Goal: Task Accomplishment & Management: Complete application form

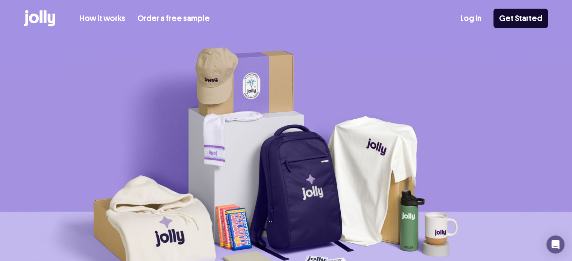
click at [479, 20] on link "Log In" at bounding box center [470, 18] width 21 height 12
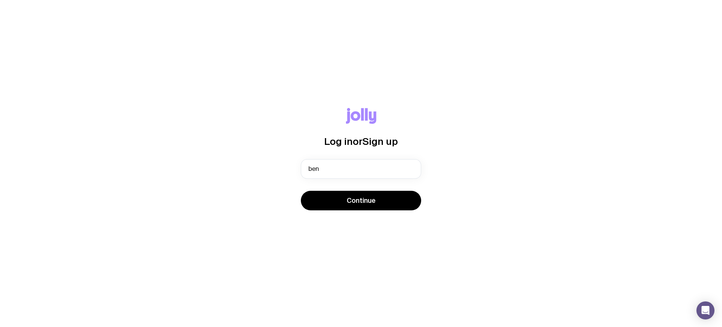
type input "ben@compoundproperty.com.au"
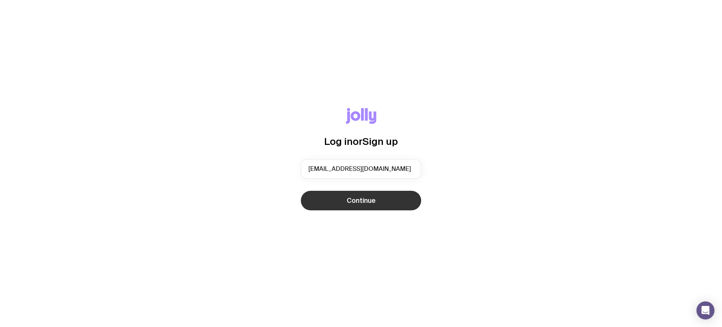
click at [355, 206] on button "Continue" at bounding box center [361, 201] width 120 height 20
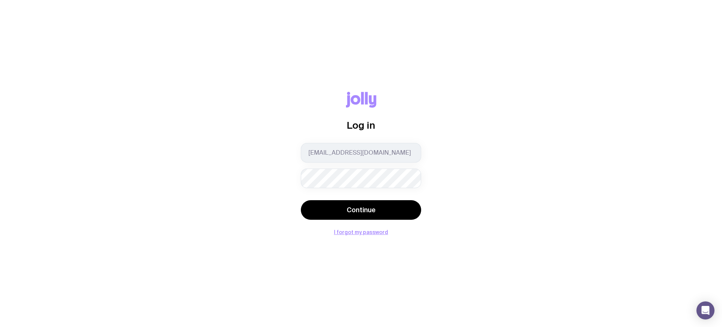
click at [301, 200] on button "Continue" at bounding box center [361, 210] width 120 height 20
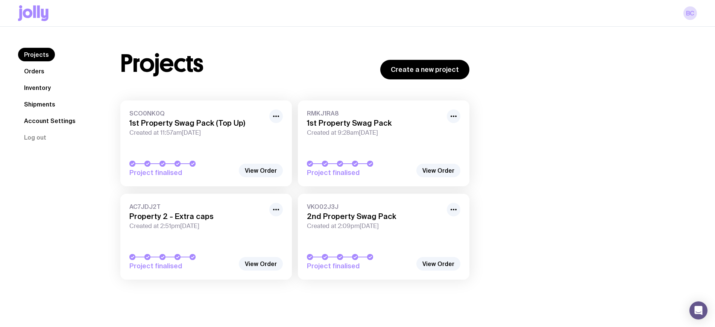
click at [43, 90] on link "Inventory" at bounding box center [37, 88] width 39 height 14
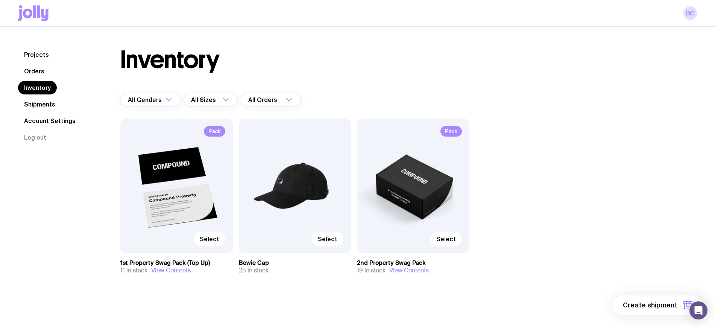
click at [47, 103] on link "Shipments" at bounding box center [39, 104] width 43 height 14
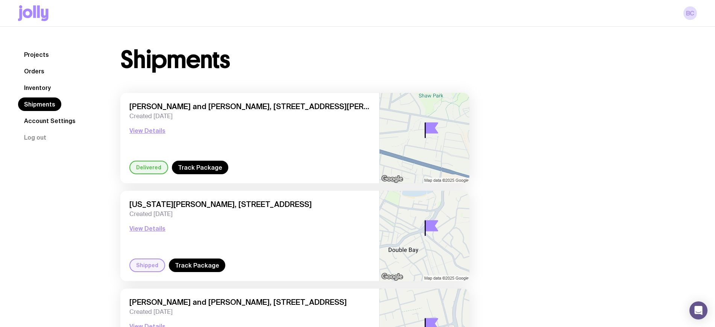
click at [37, 85] on link "Inventory" at bounding box center [37, 88] width 39 height 14
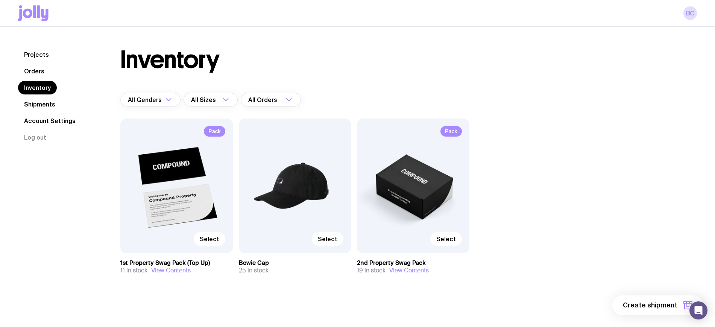
click at [36, 71] on link "Orders" at bounding box center [34, 71] width 32 height 14
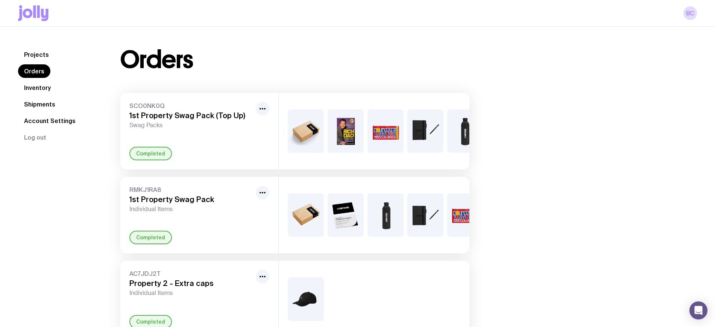
click at [44, 85] on link "Inventory" at bounding box center [37, 88] width 39 height 14
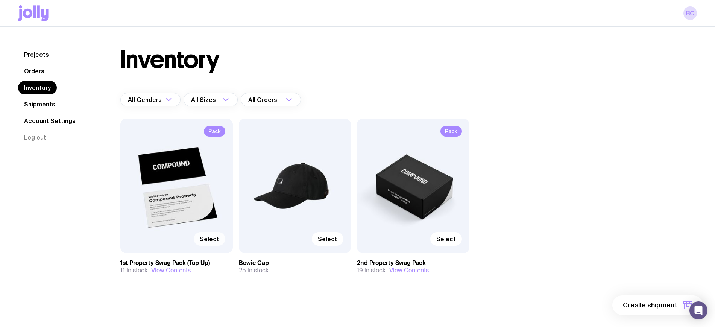
click at [212, 237] on span "Select" at bounding box center [210, 239] width 20 height 8
click at [0, 0] on input "Select" at bounding box center [0, 0] width 0 height 0
click at [670, 302] on span "1 item" at bounding box center [667, 304] width 19 height 9
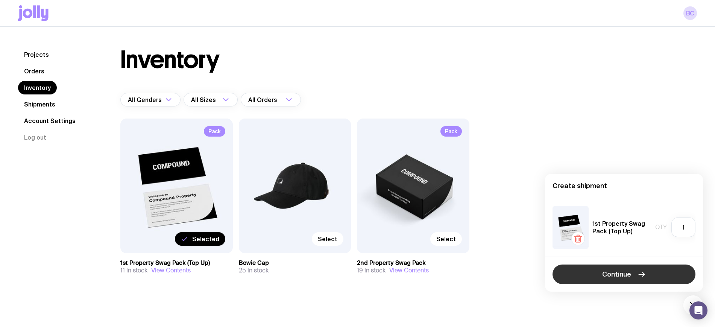
click at [644, 276] on icon "button" at bounding box center [641, 274] width 9 height 9
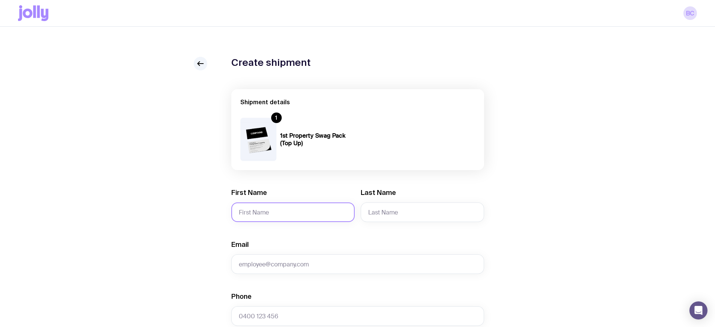
click at [288, 208] on input "First Name" at bounding box center [292, 212] width 123 height 20
type input "Scott"
type input "Jamieson"
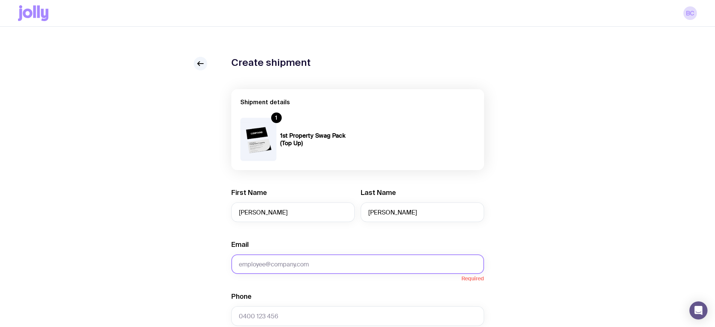
paste input "scott.jamieson@shape.com.au"
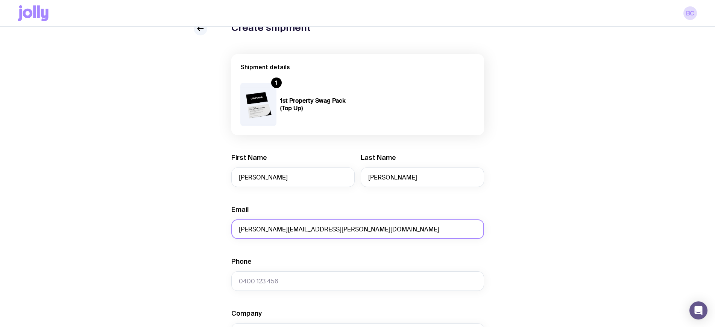
scroll to position [141, 0]
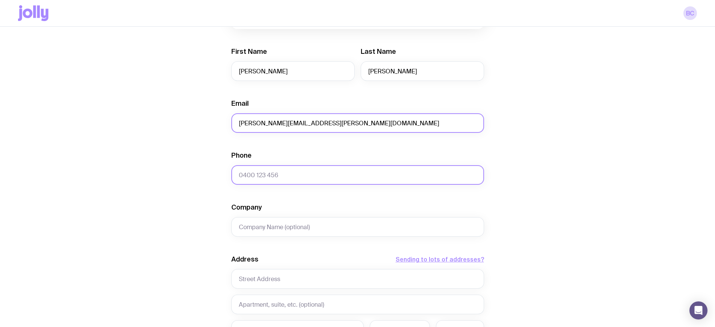
type input "scott.jamieson@shape.com.au"
click at [314, 179] on input "Phone" at bounding box center [357, 175] width 253 height 20
click at [324, 179] on input "Phone" at bounding box center [357, 175] width 253 height 20
paste input "0423 593 811"
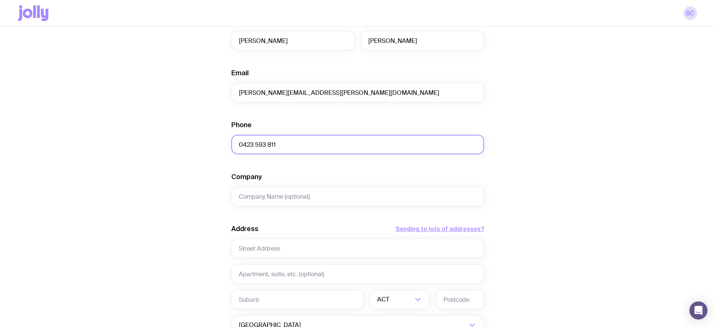
scroll to position [188, 0]
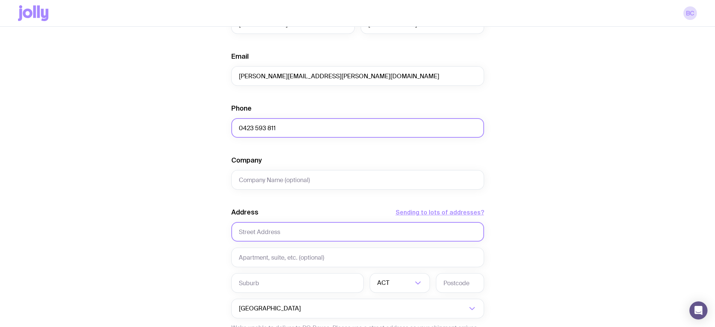
type input "0423 593 811"
click at [319, 236] on input "text" at bounding box center [357, 232] width 253 height 20
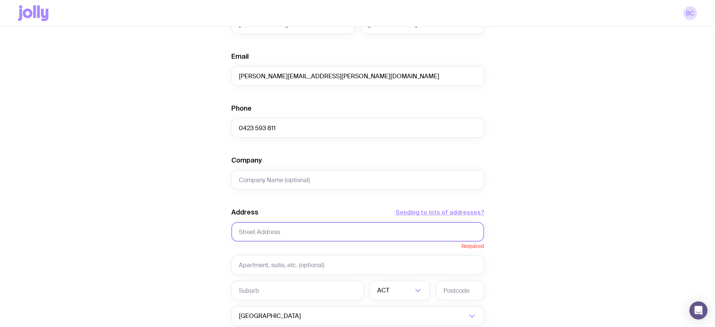
paste input "106 Kenthurst Road, KENTHURST NSW 2156, NSW"
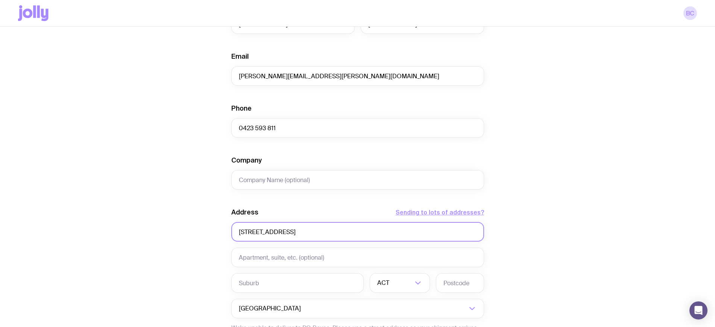
drag, startPoint x: 294, startPoint y: 233, endPoint x: 392, endPoint y: 235, distance: 98.9
click at [392, 235] on input "106 Kenthurst Road, KENTHURST NSW 2156, NSW" at bounding box center [357, 232] width 253 height 20
type input "106 Kenthurst Road"
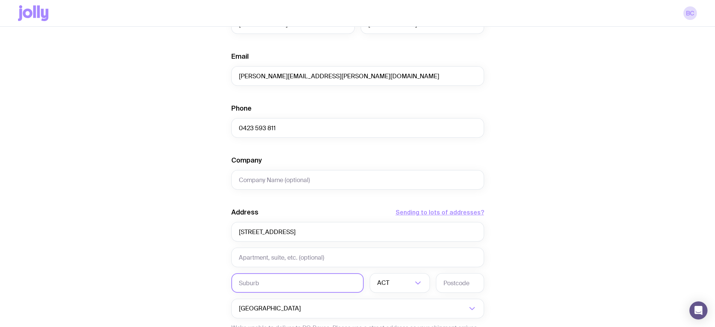
click at [286, 277] on input "text" at bounding box center [297, 283] width 132 height 20
paste input "106 Kenthurst Road, KENTHURST NSW 2156, NSW"
drag, startPoint x: 273, startPoint y: 281, endPoint x: 210, endPoint y: 279, distance: 62.4
click at [210, 279] on div "Create shipment Shipment details 1 1st Property Swag Pack (Top Up) First Name S…" at bounding box center [357, 155] width 679 height 572
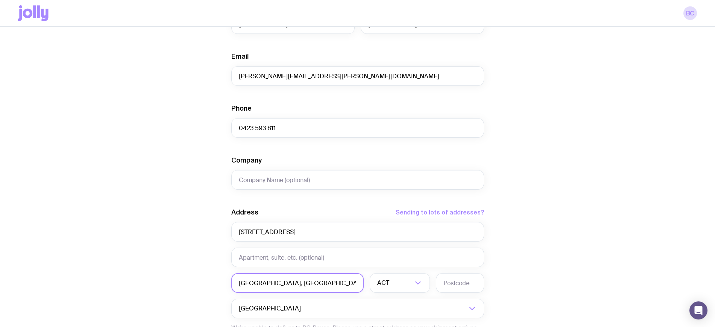
drag, startPoint x: 277, startPoint y: 282, endPoint x: 325, endPoint y: 281, distance: 48.1
click at [325, 281] on input "KENTHURST NSW 2156, NSW" at bounding box center [297, 283] width 132 height 20
type input "Kenthurst"
click at [170, 277] on div "Create shipment Shipment details 1 1st Property Swag Pack (Top Up) First Name S…" at bounding box center [357, 155] width 679 height 572
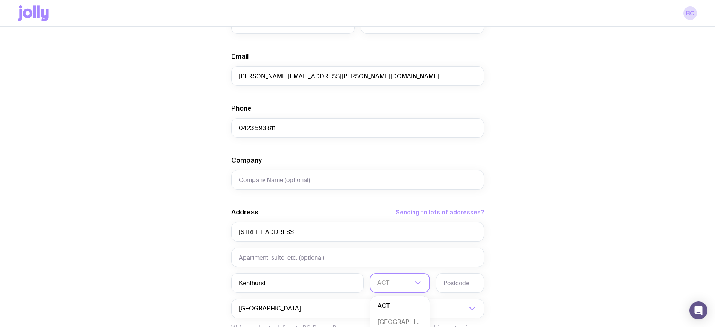
click at [397, 279] on input "Search for option" at bounding box center [394, 283] width 35 height 20
click at [394, 317] on li "NSW" at bounding box center [399, 322] width 59 height 16
click at [374, 228] on input "106 Kenthurst Road" at bounding box center [357, 232] width 253 height 20
paste input "106 Kenthurst Road, KENTHURST NSW 2156, NSW"
type input "106 Kenthurst Road"
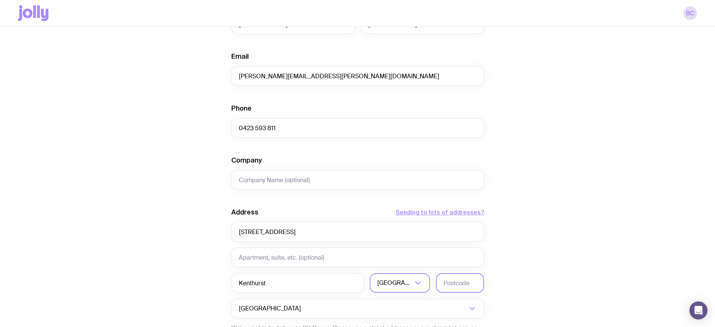
click at [465, 290] on input "text" at bounding box center [460, 283] width 48 height 20
type input "2156"
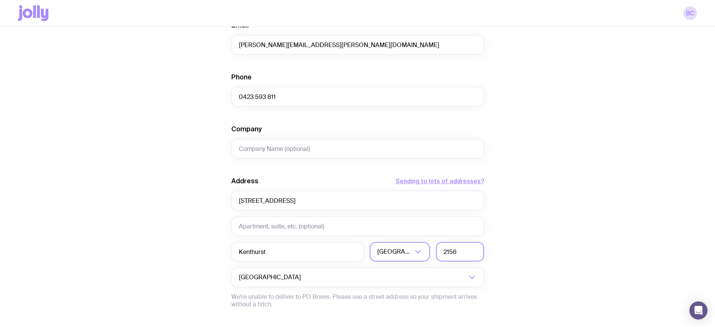
scroll to position [141, 0]
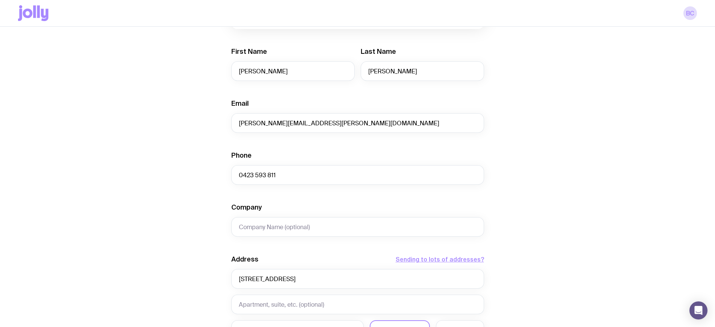
click at [121, 203] on div "Create shipment Shipment details 1 1st Property Swag Pack (Top Up) First Name S…" at bounding box center [357, 202] width 679 height 572
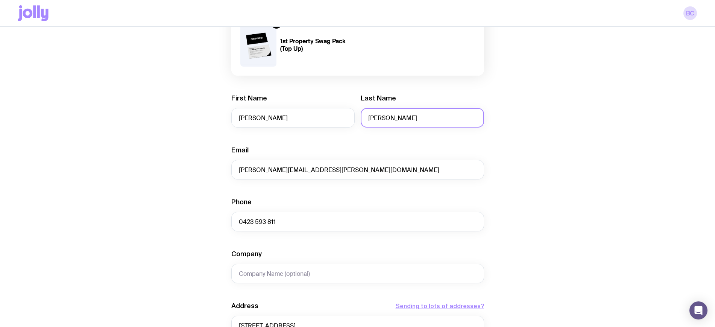
scroll to position [47, 0]
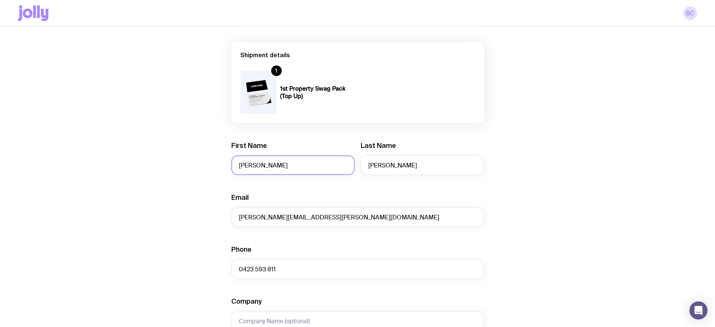
click at [314, 162] on input "Scott" at bounding box center [292, 165] width 123 height 20
type input "Scott and Karen"
click at [575, 176] on div "Create shipment Shipment details 1 1st Property Swag Pack (Top Up) First Name S…" at bounding box center [357, 296] width 679 height 572
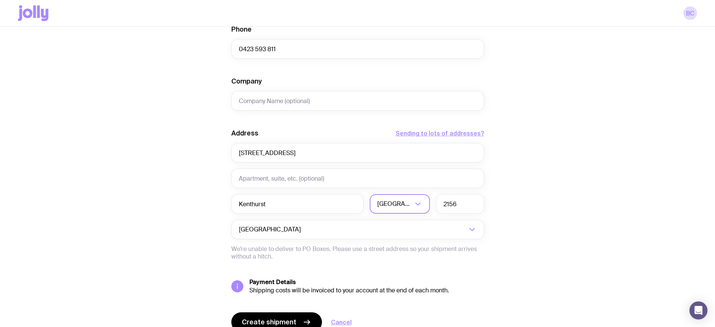
scroll to position [302, 0]
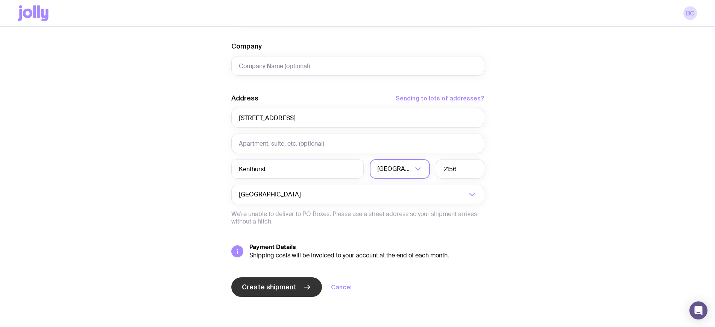
click at [286, 289] on span "Create shipment" at bounding box center [269, 286] width 55 height 9
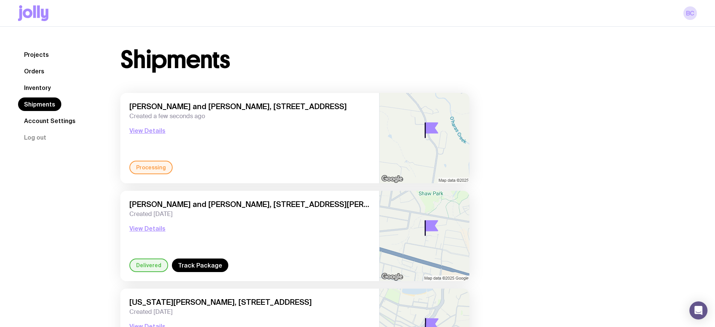
click at [35, 87] on link "Inventory" at bounding box center [37, 88] width 39 height 14
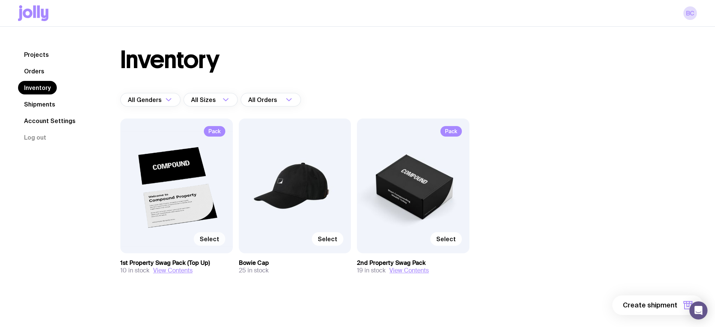
click at [211, 234] on label "Select" at bounding box center [210, 239] width 32 height 14
click at [0, 0] on input "Select" at bounding box center [0, 0] width 0 height 0
click at [668, 303] on span "1 item" at bounding box center [667, 304] width 19 height 9
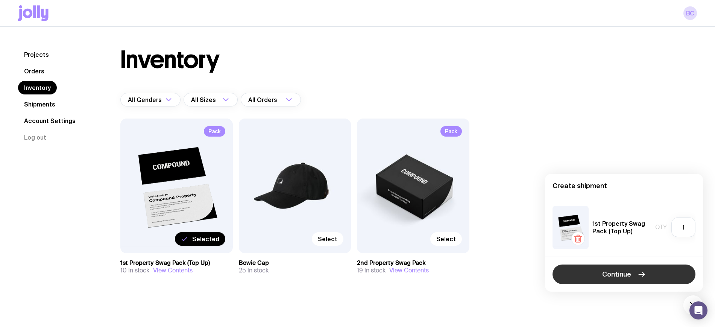
click at [631, 272] on button "Continue" at bounding box center [623, 274] width 143 height 20
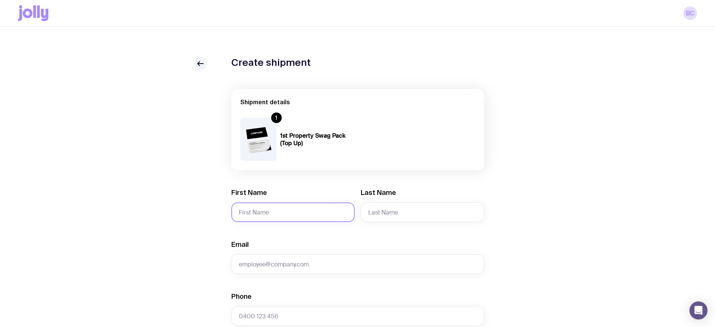
click at [273, 211] on input "First Name" at bounding box center [292, 212] width 123 height 20
type input "Steve and Tania"
type input "Barnett"
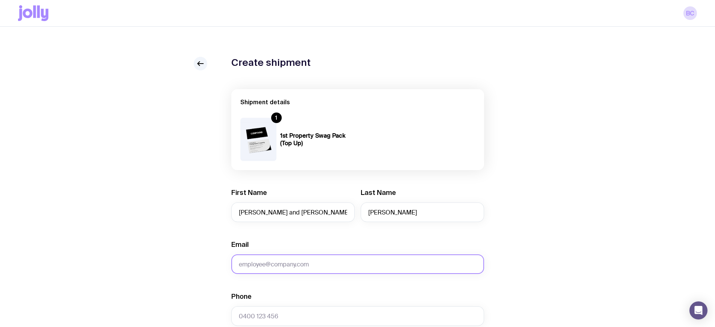
paste input "steve.barnett@nepean.com"
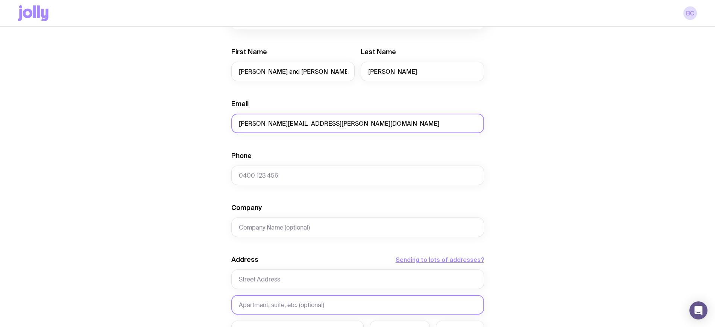
scroll to position [141, 0]
type input "steve.barnett@nepean.com"
click at [303, 171] on input "Phone" at bounding box center [357, 175] width 253 height 20
paste input "0437 301 562"
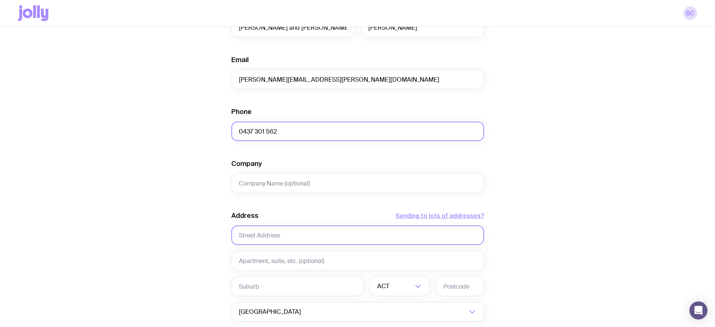
scroll to position [235, 0]
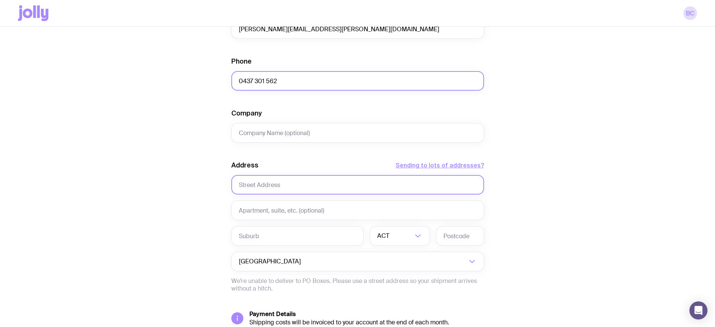
type input "0437 301 562"
click at [363, 184] on input "text" at bounding box center [357, 185] width 253 height 20
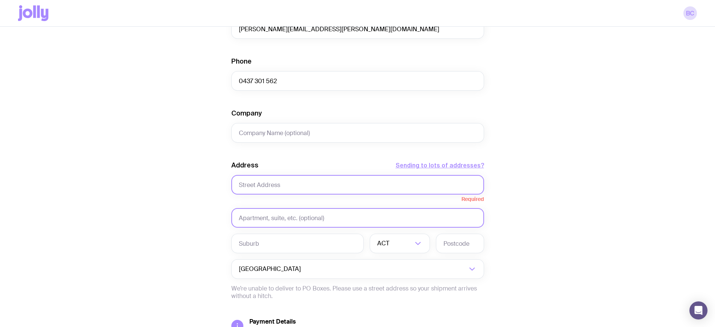
paste input "60 Ullora Close"
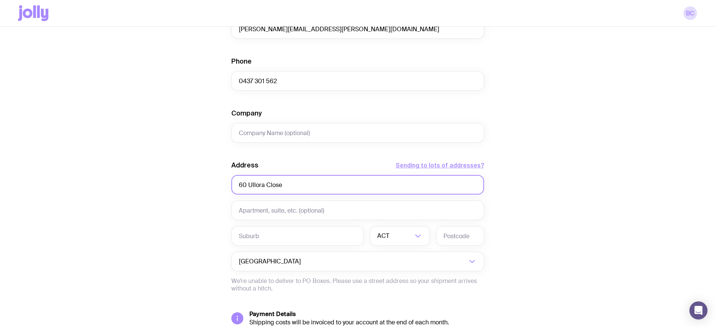
type input "60 Ullora Close"
click at [261, 236] on input "text" at bounding box center [297, 236] width 132 height 20
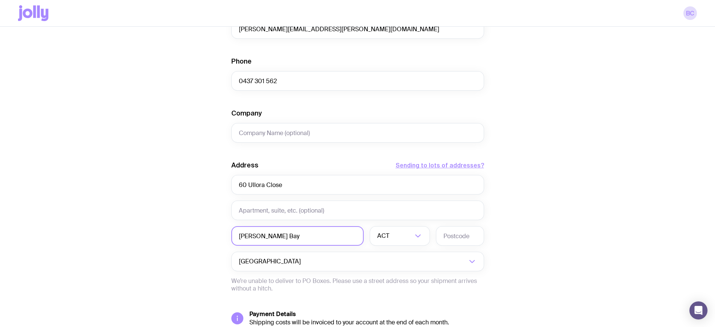
type input "Nelson Bay"
click at [396, 274] on li "NSW" at bounding box center [399, 275] width 59 height 16
click at [452, 229] on input "text" at bounding box center [460, 236] width 48 height 20
type input "2315"
click at [616, 198] on div "Create shipment Shipment details 1 1st Property Swag Pack (Top Up) First Name S…" at bounding box center [357, 108] width 679 height 572
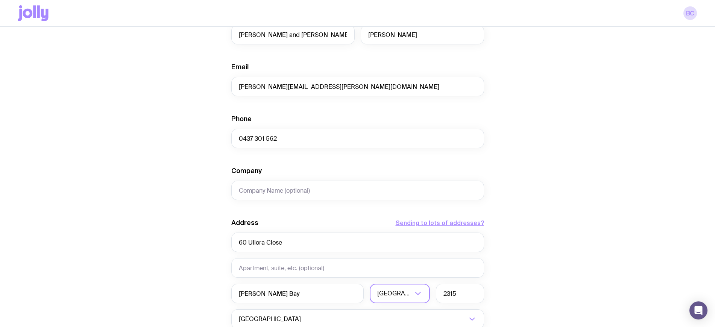
scroll to position [282, 0]
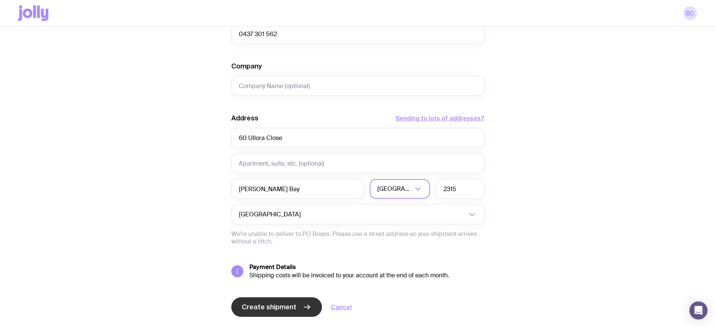
drag, startPoint x: 286, startPoint y: 283, endPoint x: 302, endPoint y: 311, distance: 33.0
click at [302, 311] on button "Create shipment" at bounding box center [276, 307] width 91 height 20
